Goal: Navigation & Orientation: Go to known website

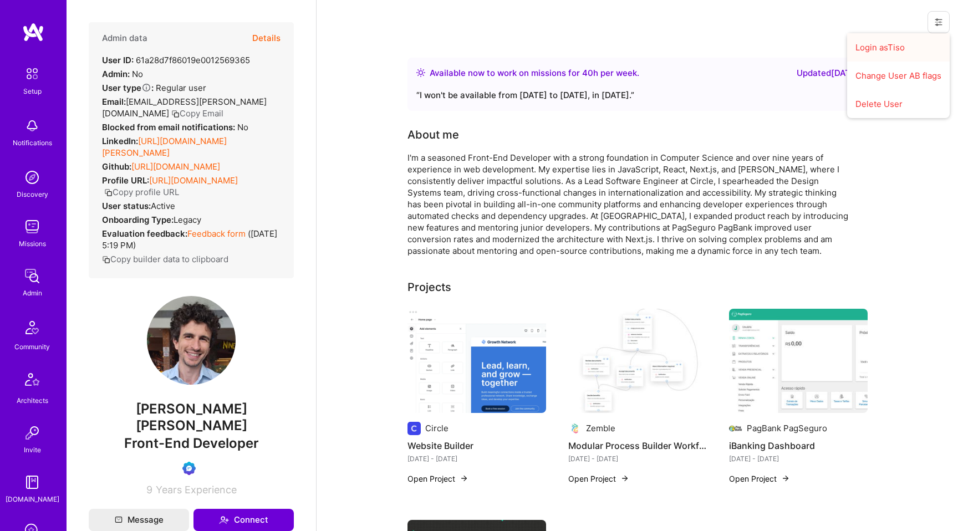
click at [901, 42] on button "Login as Tiso" at bounding box center [899, 47] width 103 height 28
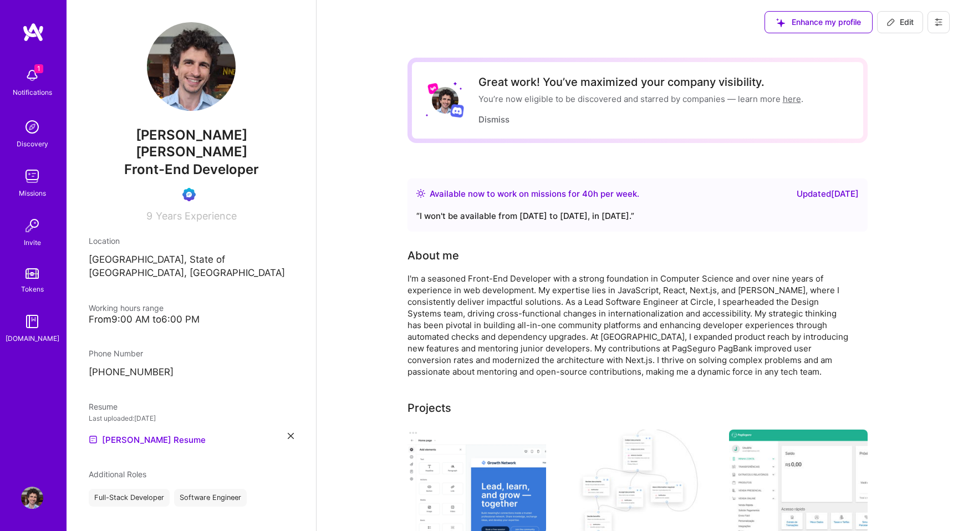
click at [33, 80] on img at bounding box center [32, 75] width 22 height 22
